Goal: Information Seeking & Learning: Learn about a topic

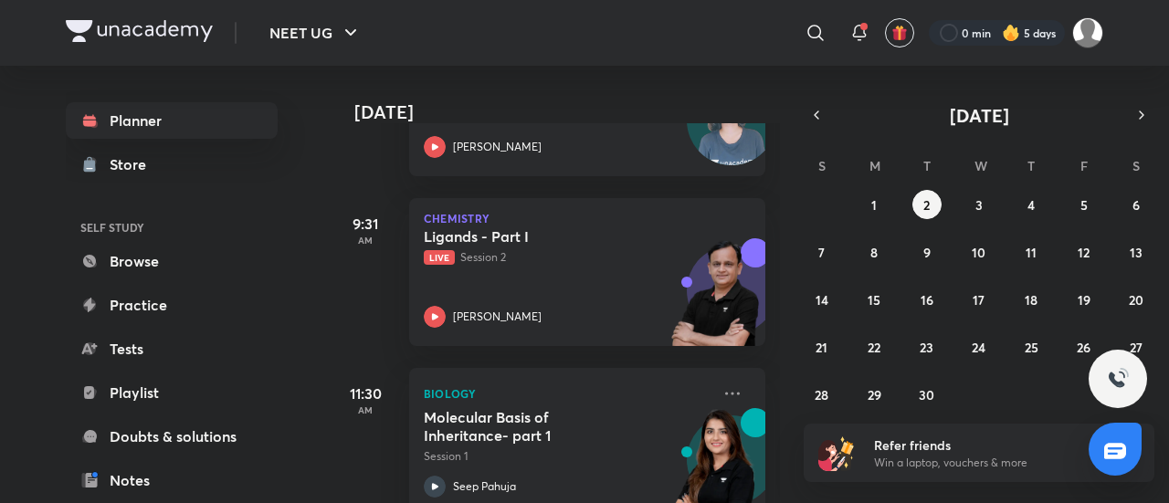
scroll to position [364, 0]
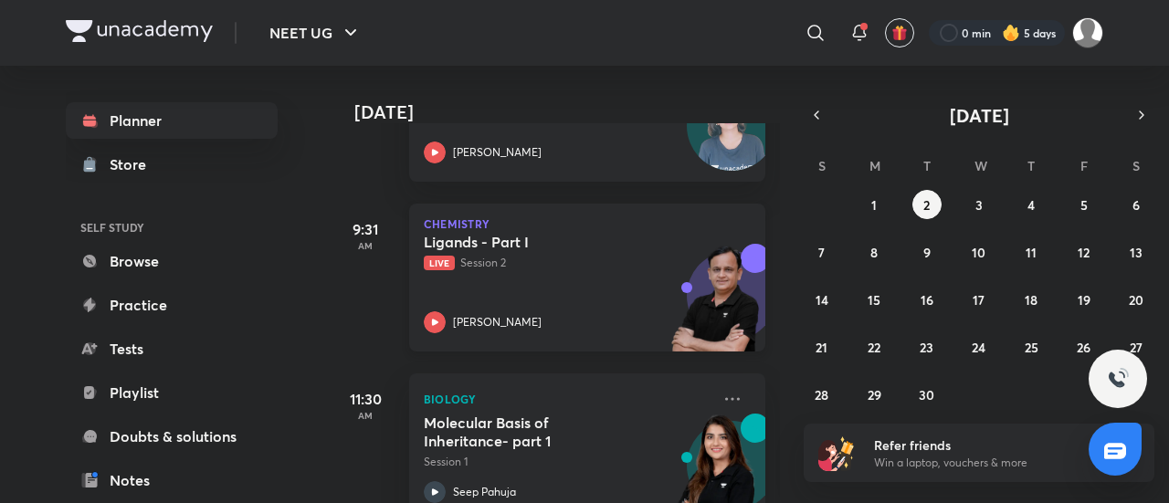
click at [530, 273] on div "Ligands - Part I Live Session 2 [PERSON_NAME]" at bounding box center [567, 283] width 287 height 100
